Goal: Task Accomplishment & Management: Manage account settings

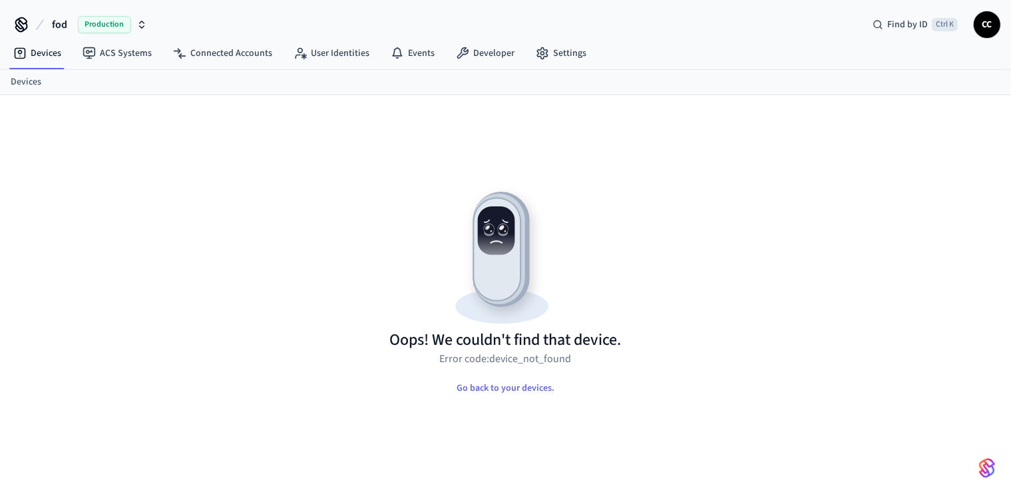
click at [100, 31] on span "Production" at bounding box center [104, 24] width 53 height 17
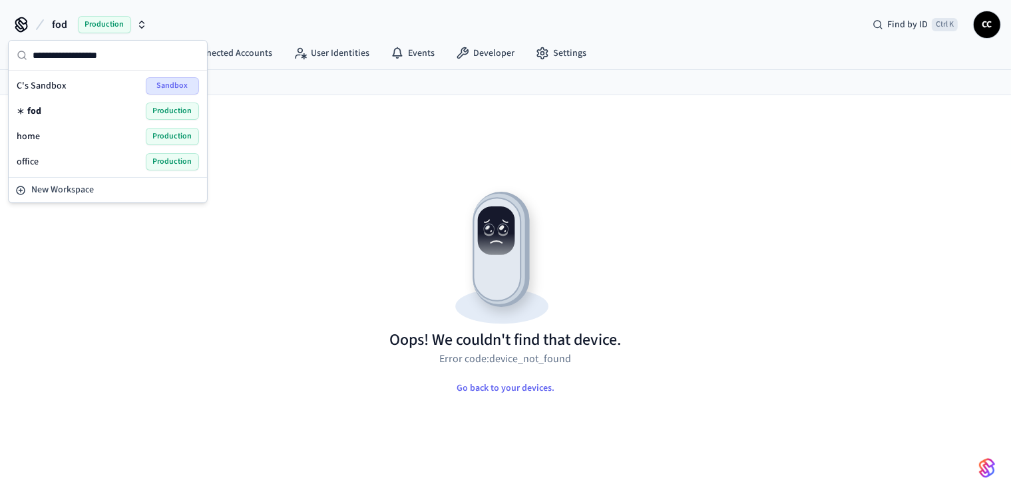
click at [37, 132] on span "home" at bounding box center [28, 136] width 23 height 13
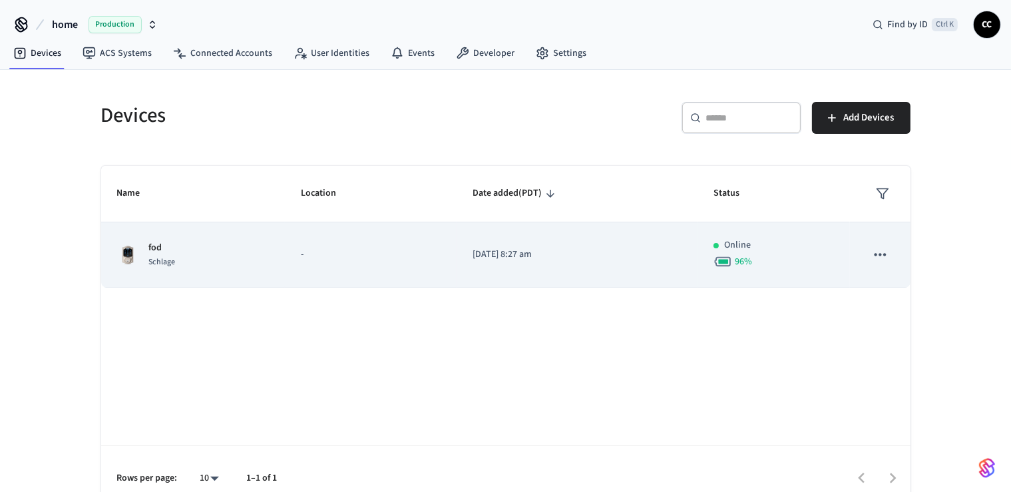
click at [776, 259] on div "96 %" at bounding box center [774, 261] width 121 height 19
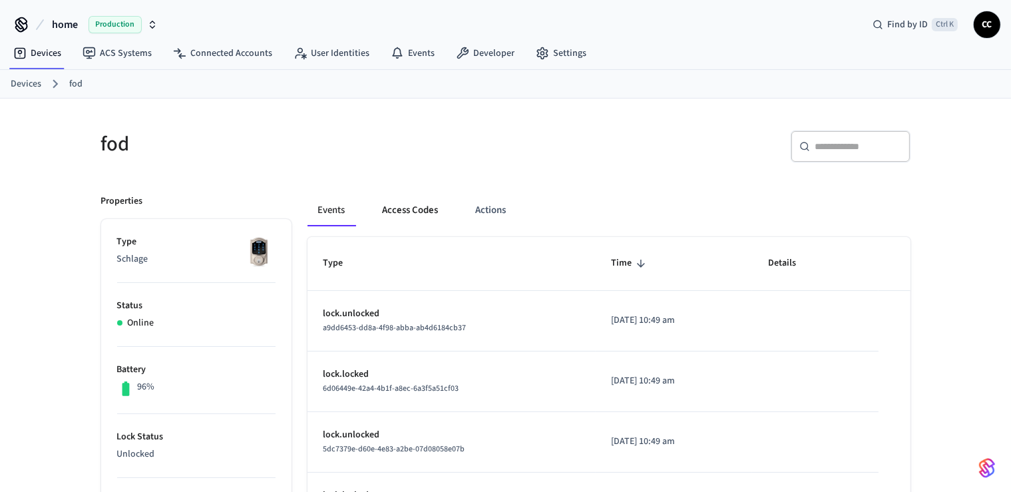
click at [421, 214] on button "Access Codes" at bounding box center [410, 210] width 77 height 32
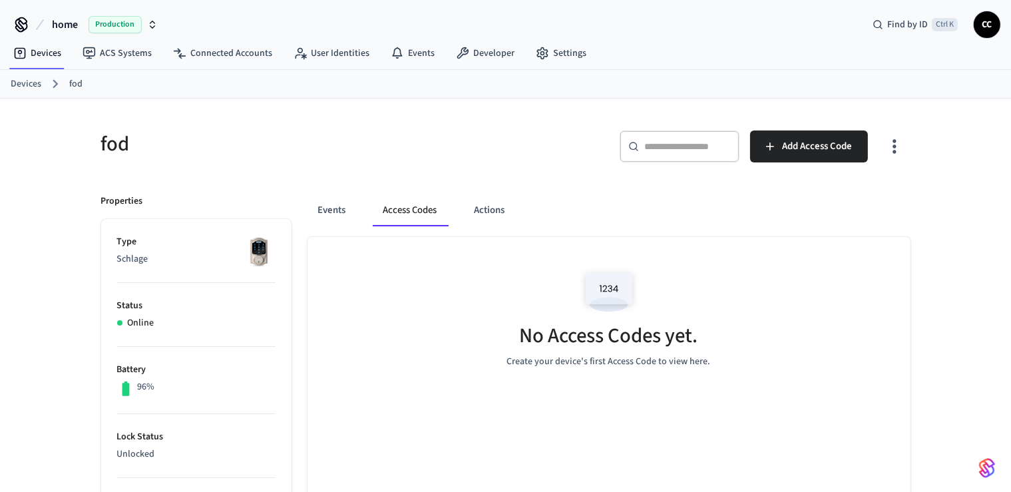
click at [632, 327] on h5 "No Access Codes yet." at bounding box center [609, 335] width 178 height 27
click at [774, 140] on icon "button" at bounding box center [769, 146] width 13 height 13
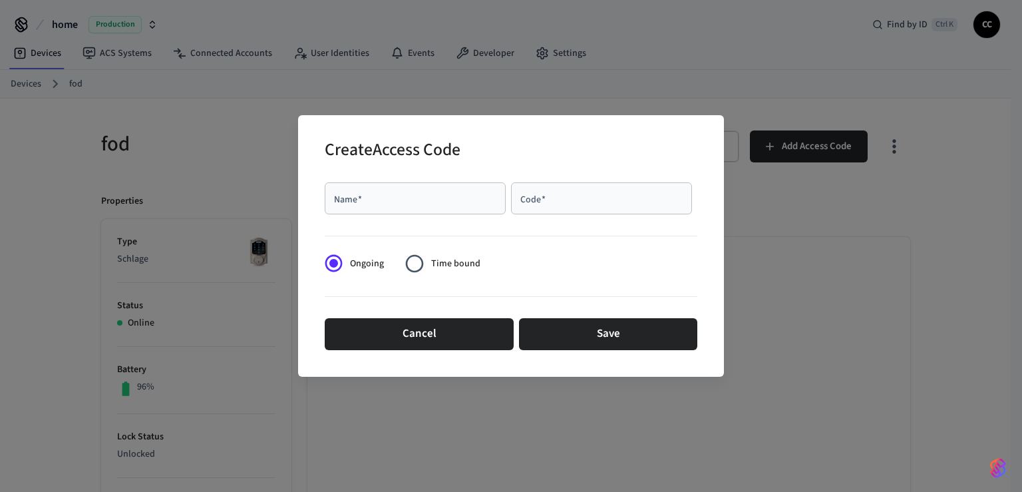
click at [434, 206] on div "Name   *" at bounding box center [415, 198] width 181 height 32
type input "****"
click at [566, 201] on input "Code   *" at bounding box center [601, 198] width 165 height 13
type input "****"
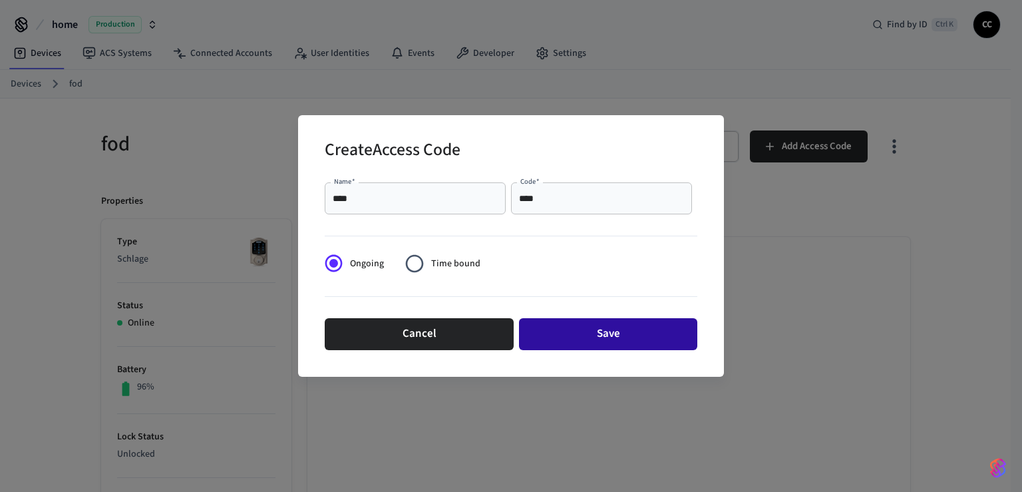
click at [568, 342] on button "Save" at bounding box center [608, 334] width 178 height 32
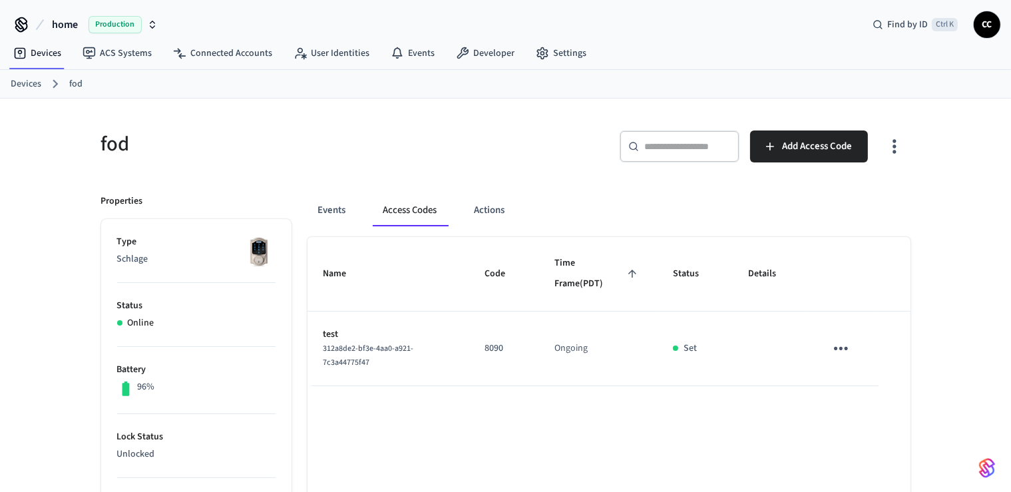
click at [276, 161] on div "fod" at bounding box center [291, 143] width 413 height 59
